Goal: Find specific page/section: Find specific page/section

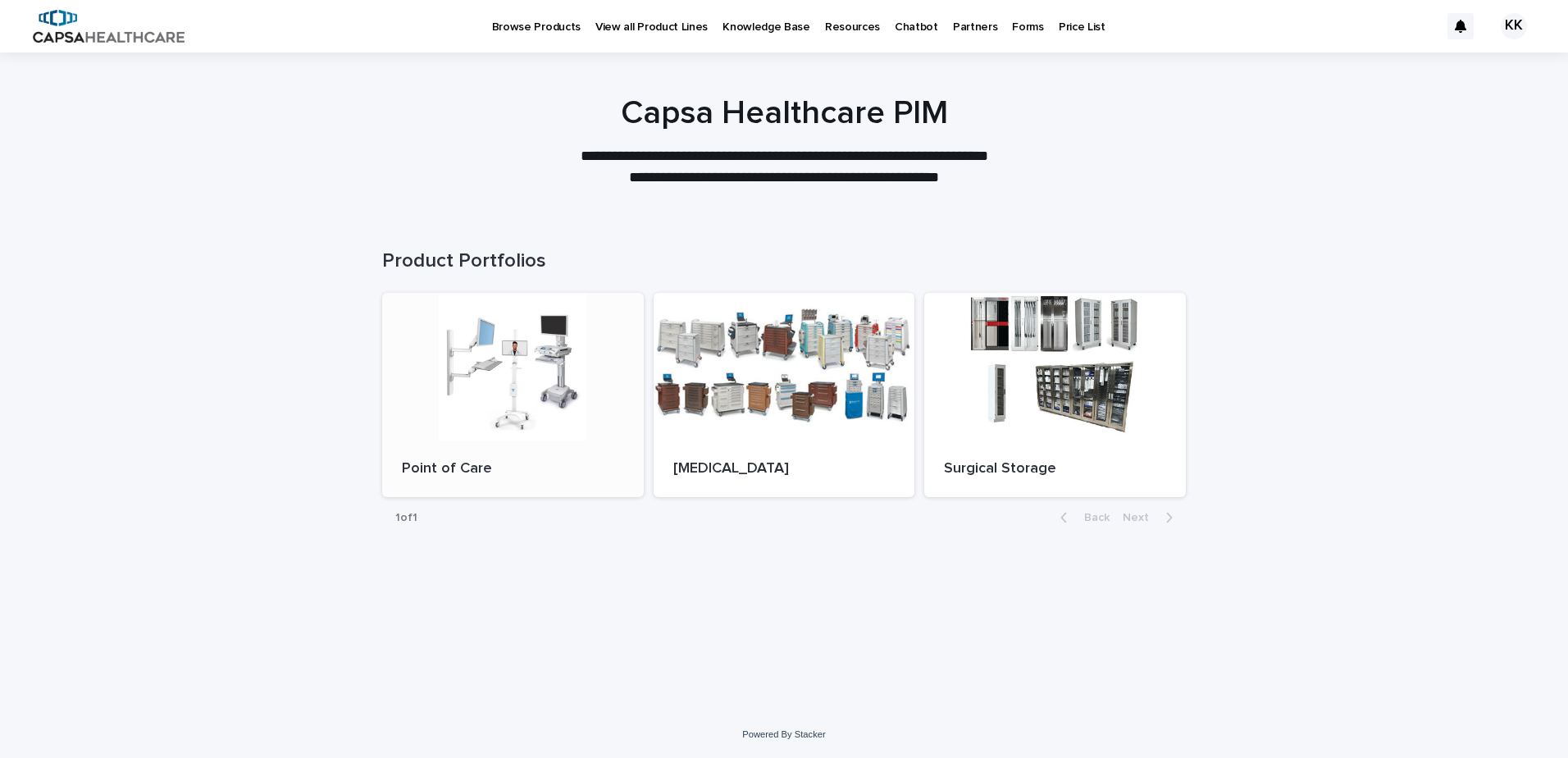
click at [506, 334] on div at bounding box center [513, 366] width 262 height 147
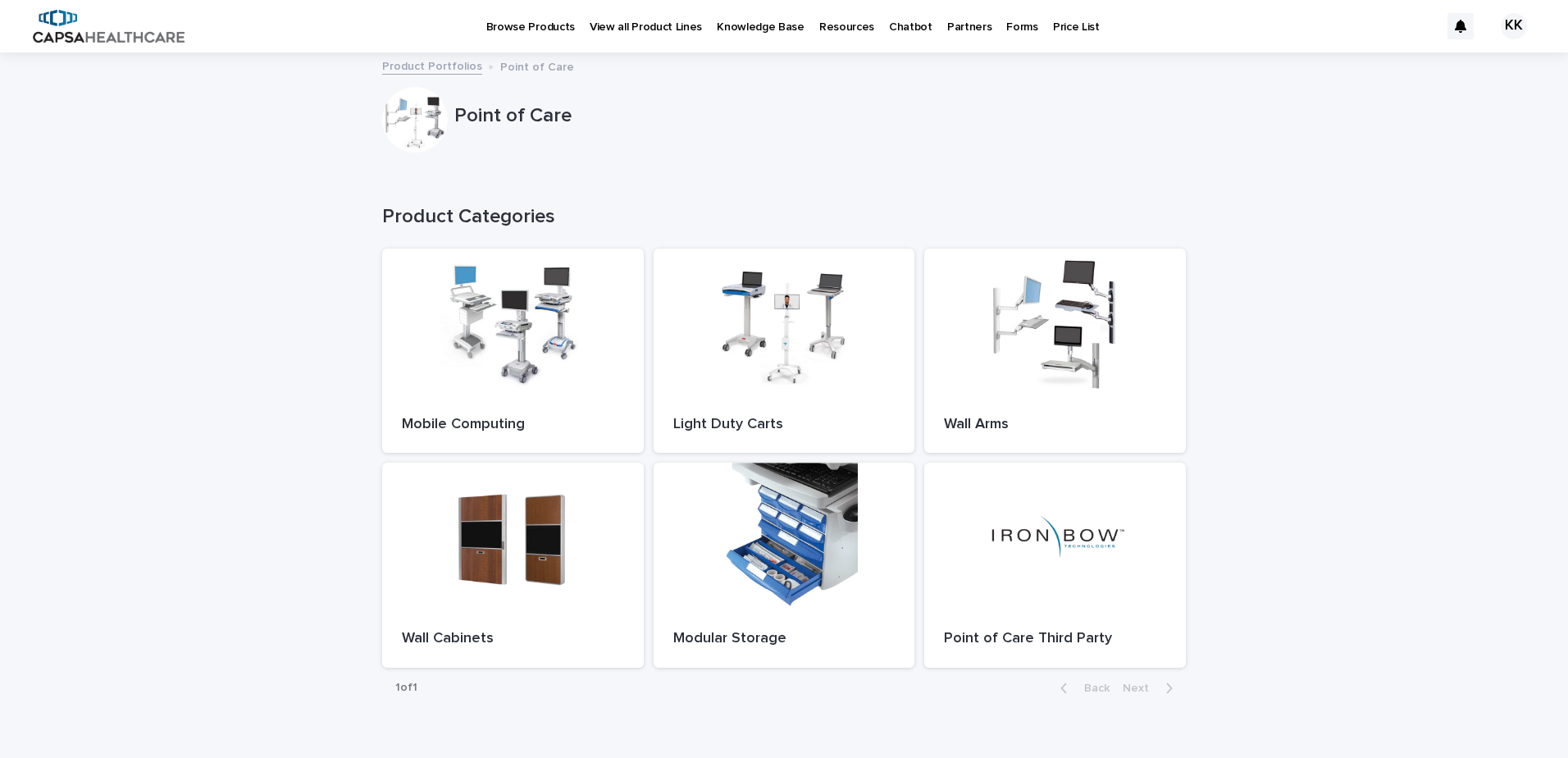
click at [895, 28] on p "Chatbot" at bounding box center [910, 17] width 44 height 34
